Goal: Task Accomplishment & Management: Manage account settings

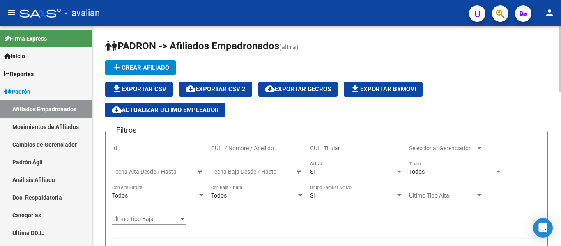
click at [260, 148] on input "CUIL / Nombre / Apellido" at bounding box center [257, 148] width 93 height 7
paste input "2746137894-9"
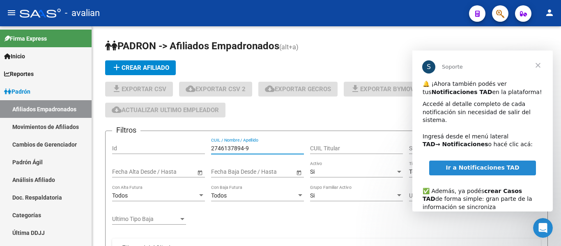
click at [537, 66] on span "Cerrar" at bounding box center [538, 65] width 30 height 30
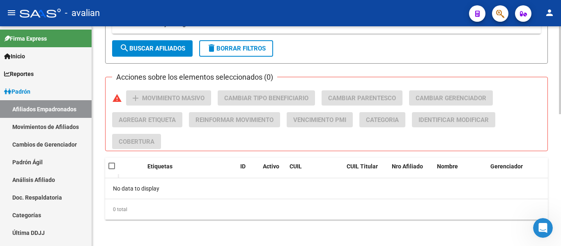
scroll to position [83, 0]
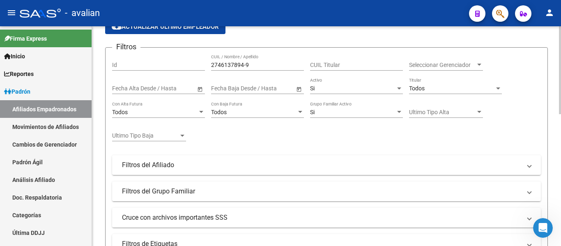
click at [354, 82] on div "Si Activo" at bounding box center [356, 86] width 93 height 16
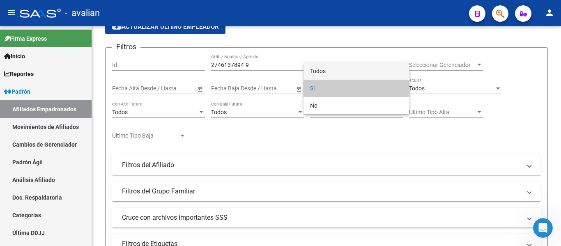
click at [351, 69] on span "Todos" at bounding box center [356, 70] width 93 height 17
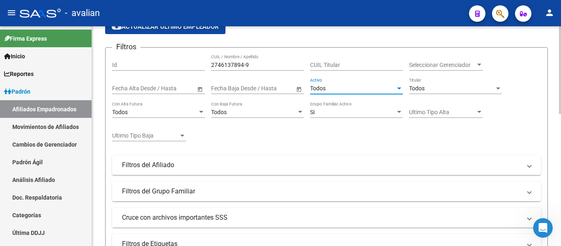
click at [261, 64] on input "2746137894-9" at bounding box center [257, 65] width 93 height 7
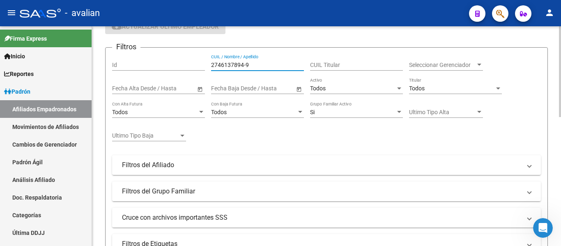
click at [245, 64] on input "2746137894-9" at bounding box center [257, 65] width 93 height 7
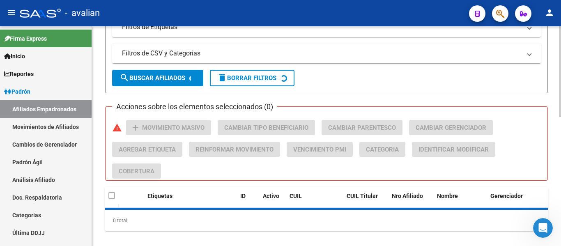
scroll to position [311, 0]
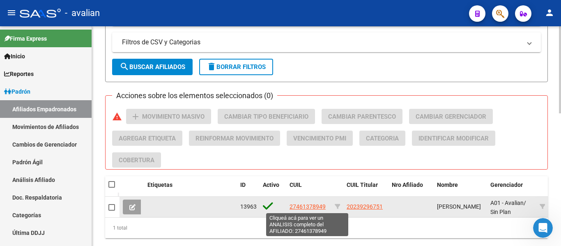
type input "27461378949"
click at [314, 206] on span "27461378949" at bounding box center [307, 206] width 36 height 7
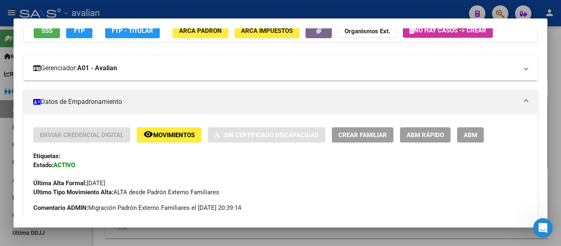
scroll to position [82, 0]
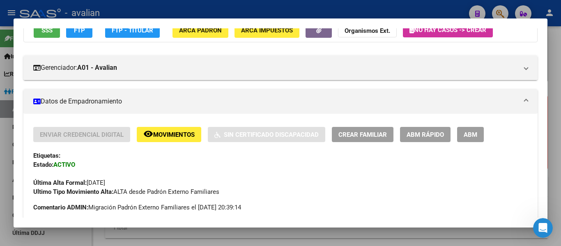
click at [471, 141] on button "ABM" at bounding box center [470, 134] width 27 height 15
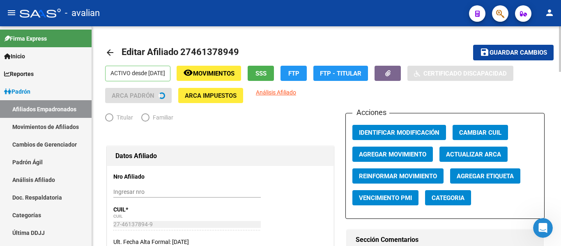
radio input "true"
type input "30-51884963-4"
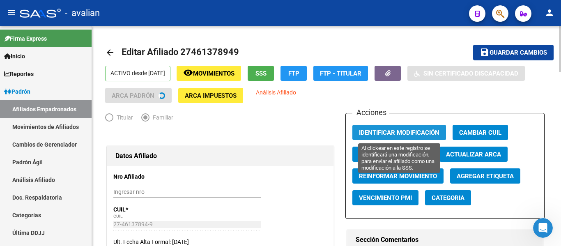
click at [433, 131] on span "Identificar Modificación" at bounding box center [399, 132] width 80 height 7
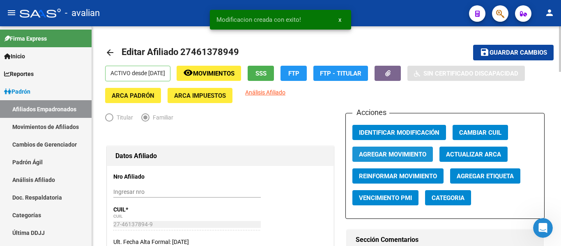
click at [413, 152] on span "Agregar Movimiento" at bounding box center [392, 154] width 67 height 7
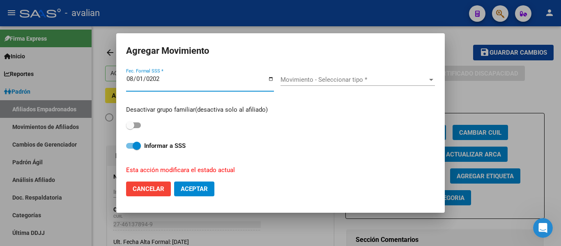
type input "[DATE]"
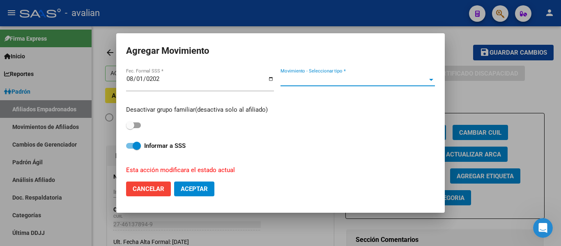
click at [357, 77] on span "Movimiento - Seleccionar tipo *" at bounding box center [353, 79] width 147 height 7
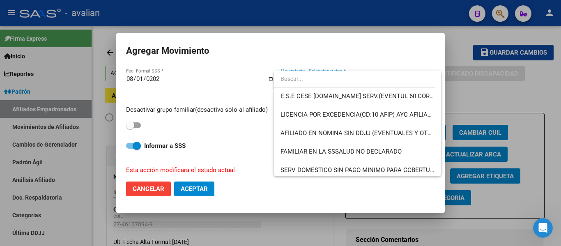
scroll to position [410, 0]
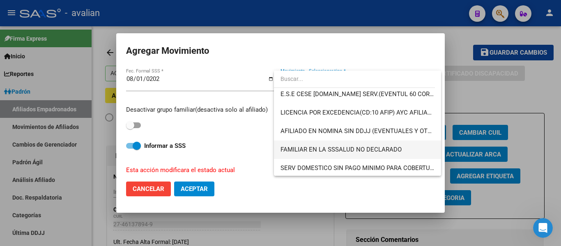
click at [412, 145] on span "FAMILIAR EN LA SSSALUD NO DECLARADO" at bounding box center [357, 149] width 154 height 18
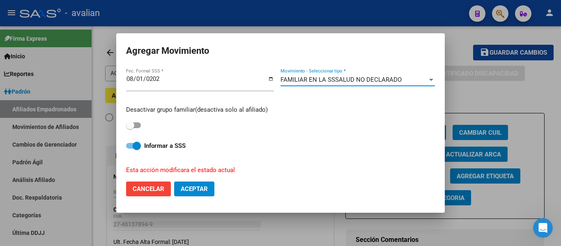
click at [147, 188] on span "Cancelar" at bounding box center [149, 188] width 32 height 7
checkbox input "false"
